Goal: Information Seeking & Learning: Learn about a topic

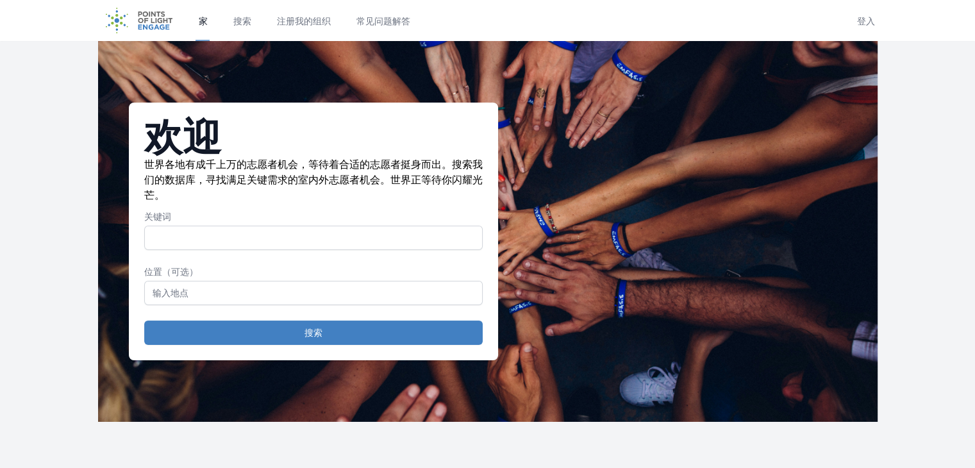
click at [388, 240] on input "关键词" at bounding box center [313, 238] width 338 height 24
click at [293, 293] on input "text" at bounding box center [313, 293] width 338 height 24
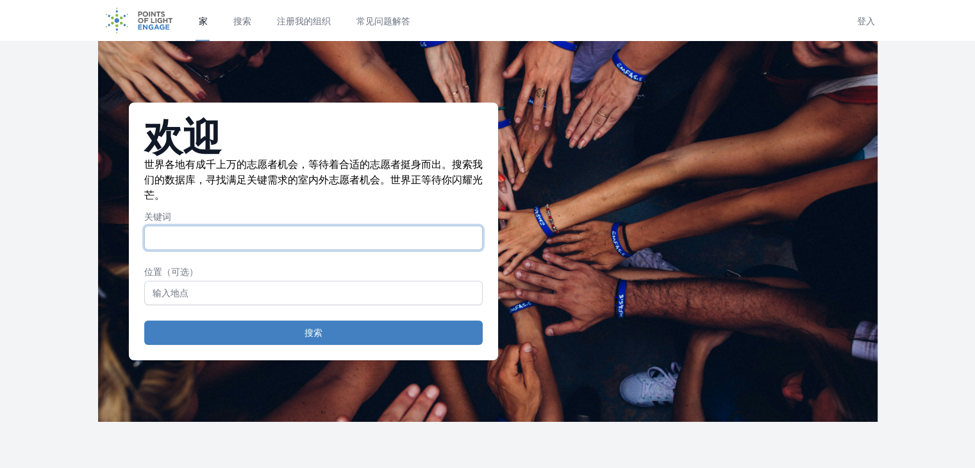
click at [308, 238] on input "关键词" at bounding box center [313, 238] width 338 height 24
type input "q"
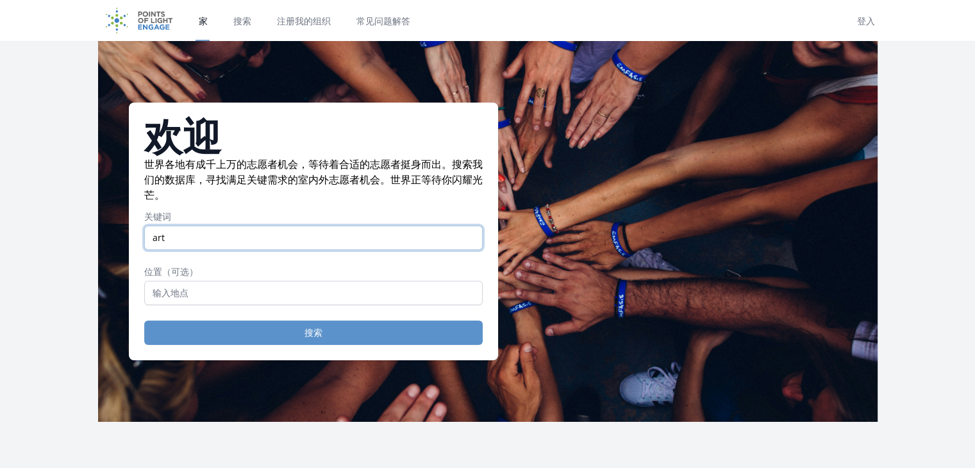
type input "art"
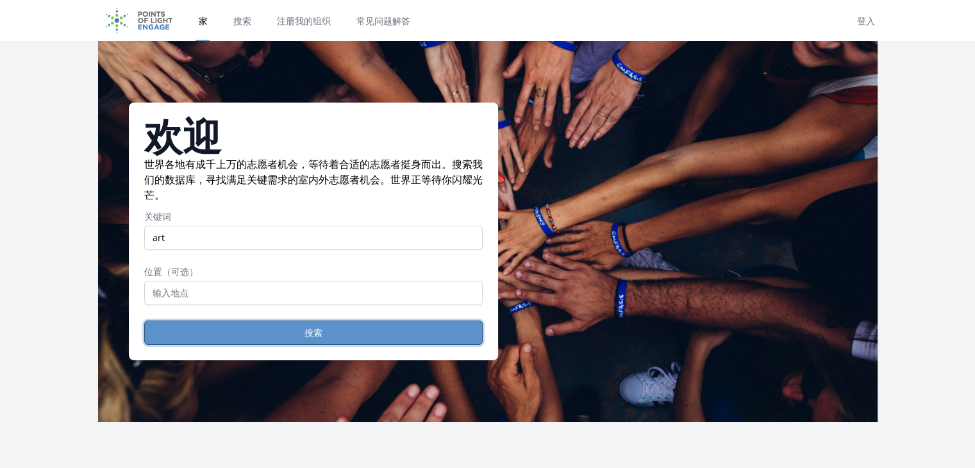
click at [337, 320] on button "搜索" at bounding box center [313, 332] width 338 height 24
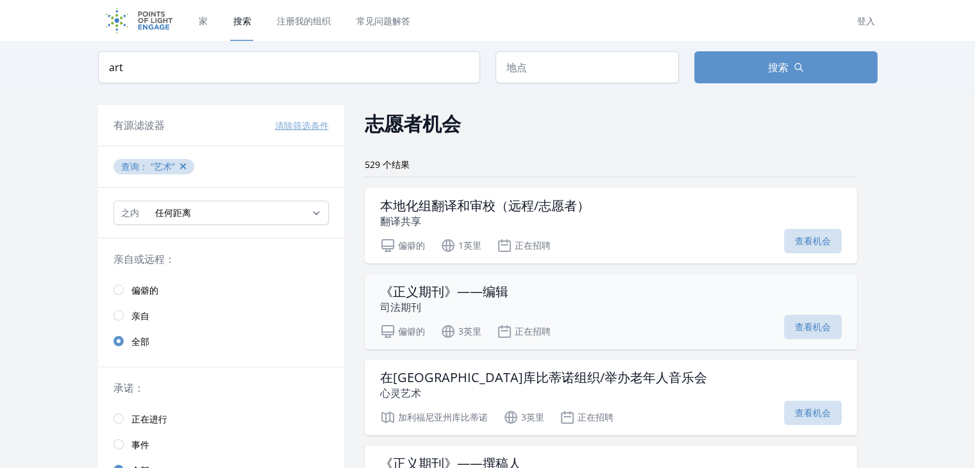
drag, startPoint x: 518, startPoint y: 329, endPoint x: 531, endPoint y: 324, distance: 13.8
drag, startPoint x: 531, startPoint y: 324, endPoint x: 875, endPoint y: 193, distance: 368.1
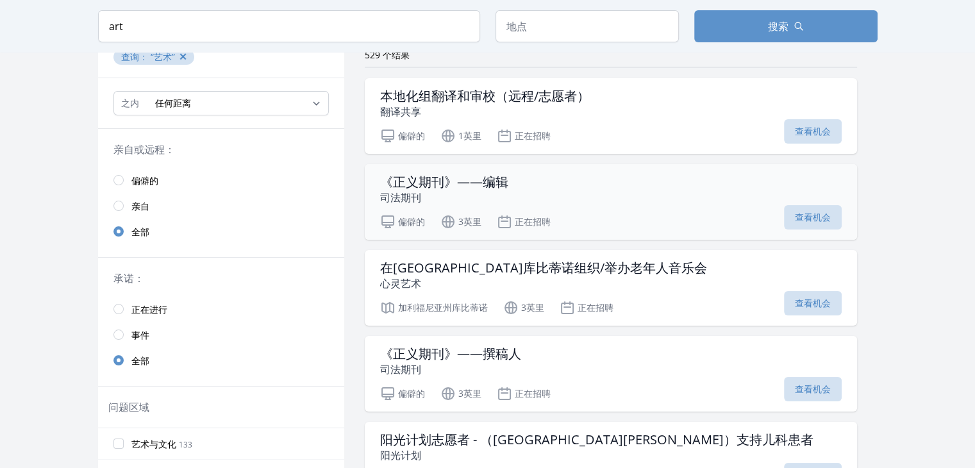
scroll to position [128, 0]
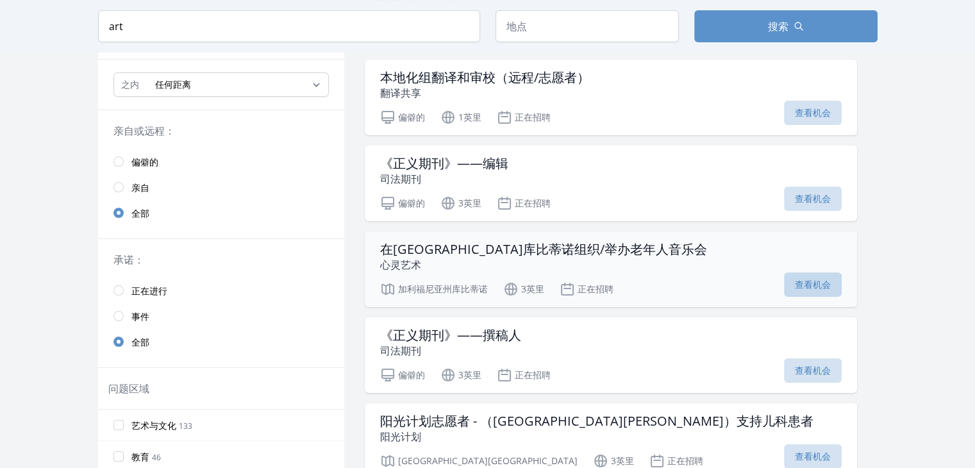
click at [795, 278] on font "查看机会" at bounding box center [813, 284] width 36 height 12
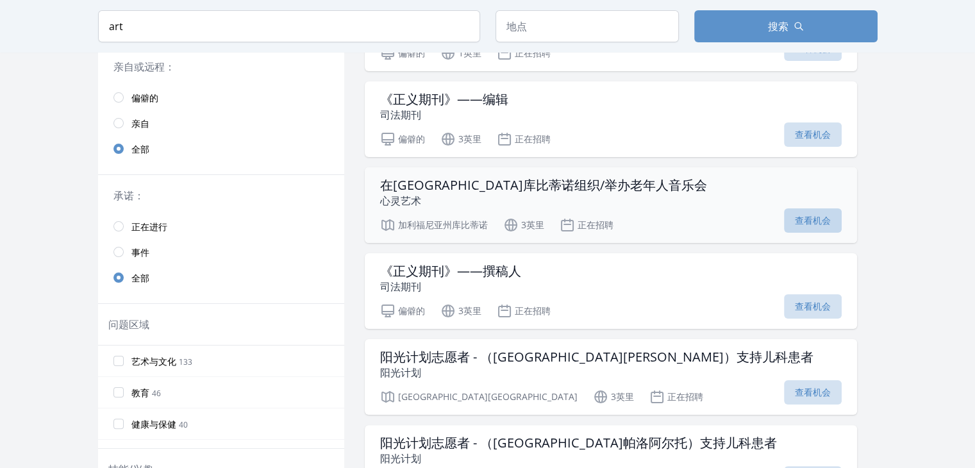
click at [587, 196] on p "心灵艺术" at bounding box center [543, 200] width 327 height 15
click at [795, 218] on font "查看机会" at bounding box center [813, 220] width 36 height 12
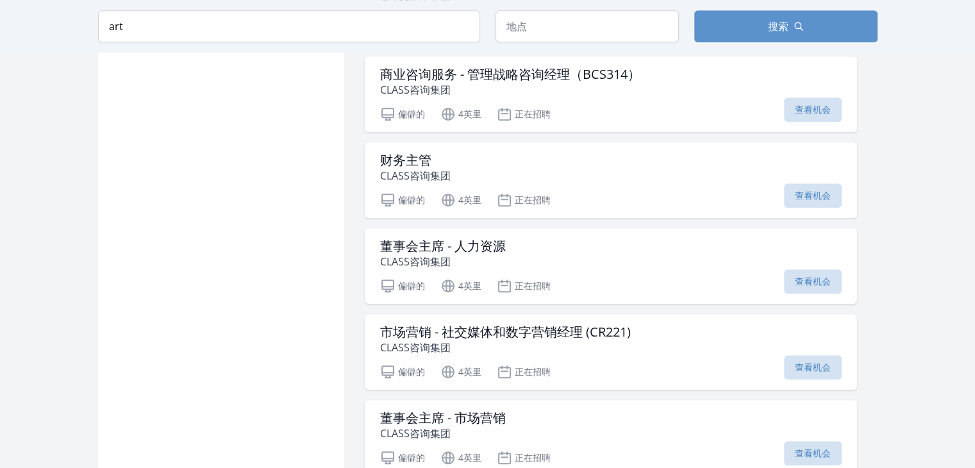
scroll to position [1089, 0]
click at [784, 268] on span "查看机会" at bounding box center [813, 280] width 58 height 24
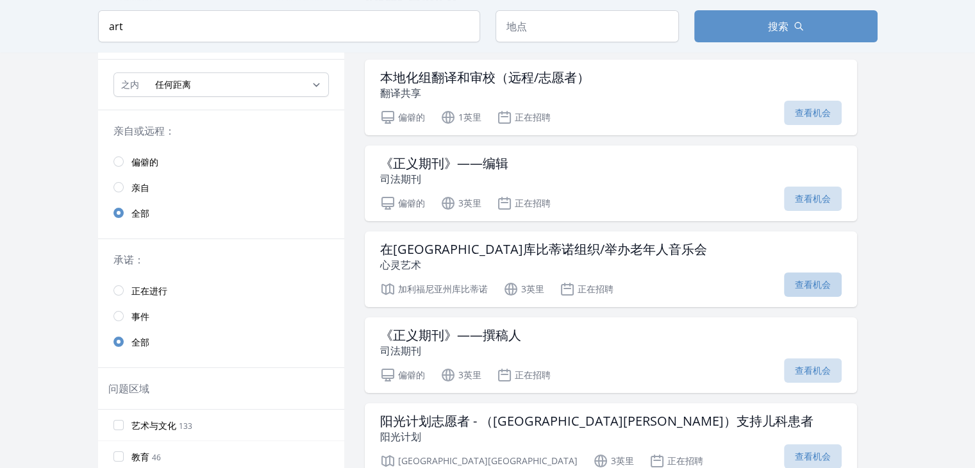
scroll to position [64, 0]
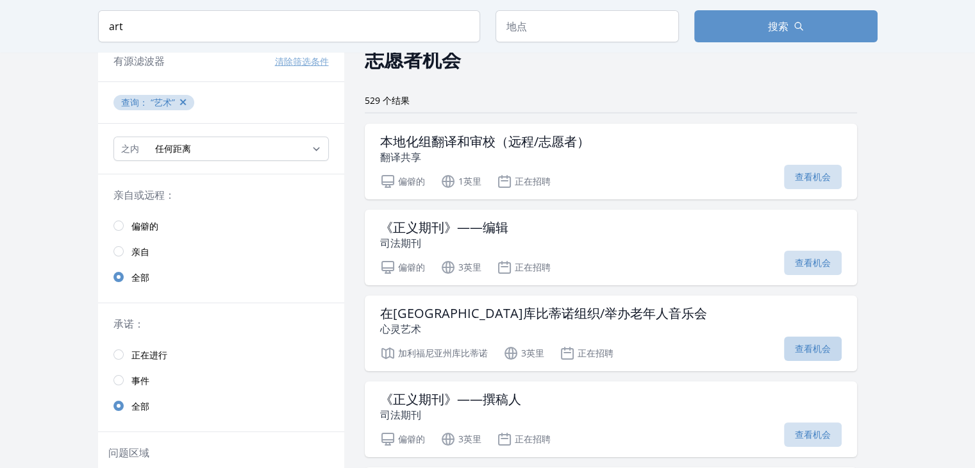
click at [152, 252] on link "亲自" at bounding box center [221, 251] width 246 height 26
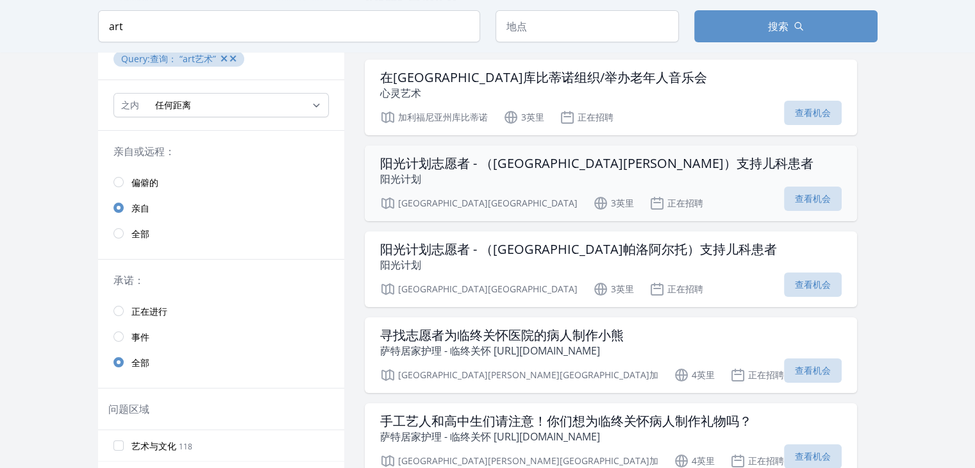
scroll to position [64, 0]
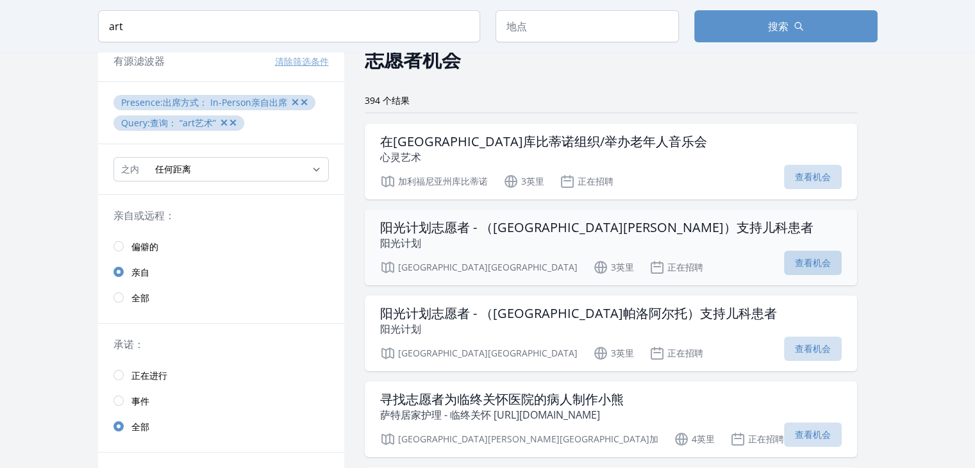
click at [795, 265] on font "查看机会" at bounding box center [813, 262] width 36 height 12
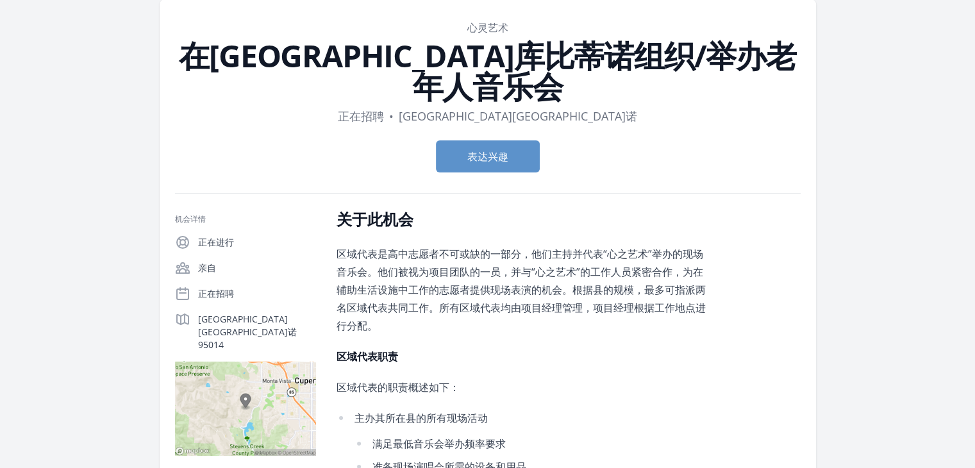
scroll to position [192, 0]
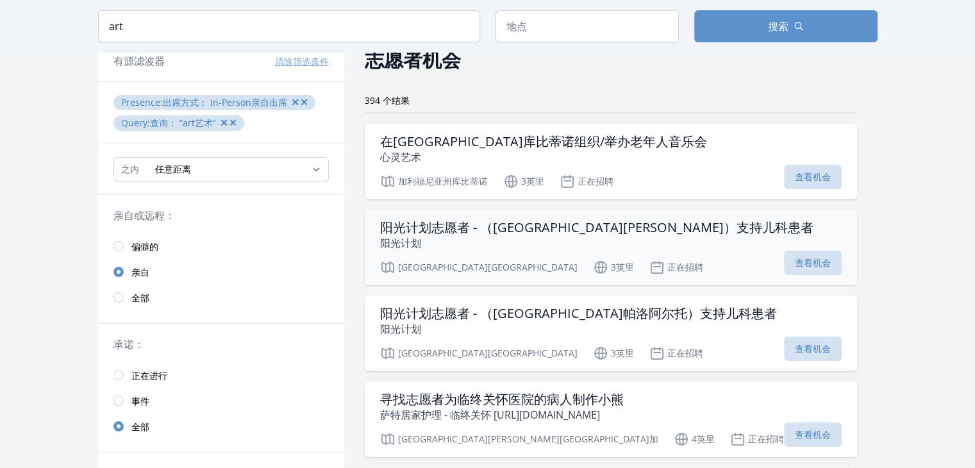
scroll to position [128, 0]
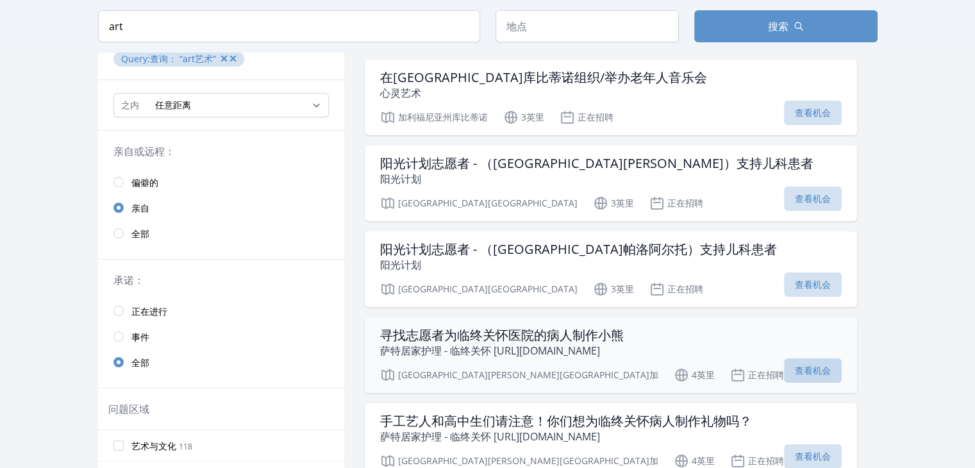
click at [784, 375] on span "查看机会" at bounding box center [813, 370] width 58 height 24
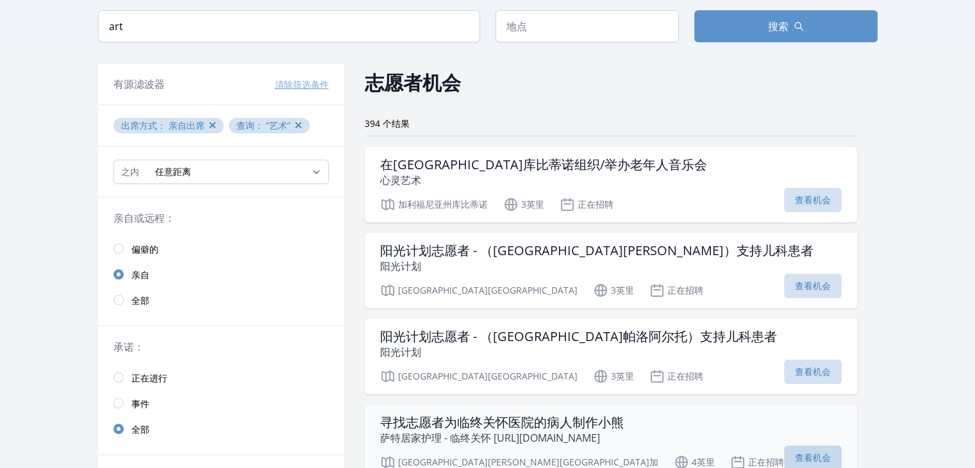
scroll to position [64, 0]
